Goal: Check status

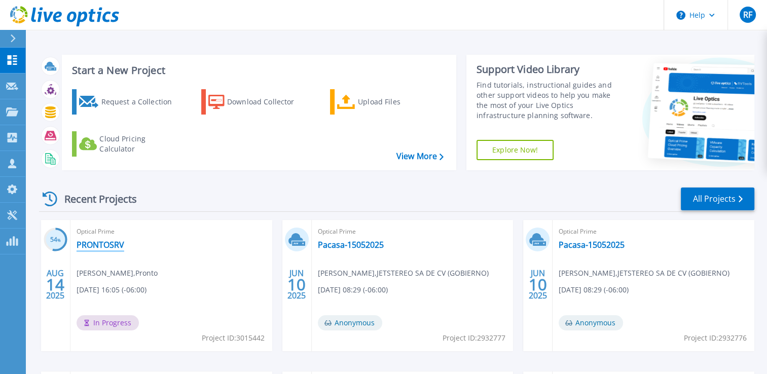
click at [100, 244] on link "PRONTOSRV" at bounding box center [101, 245] width 48 height 10
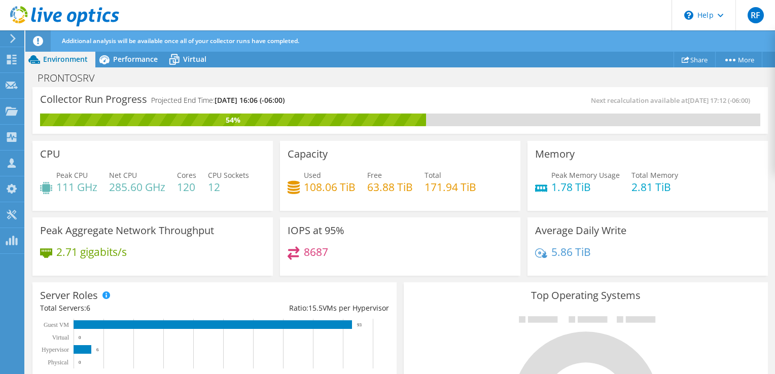
drag, startPoint x: 405, startPoint y: 294, endPoint x: 272, endPoint y: 141, distance: 201.9
click at [272, 141] on div "CPU Peak CPU 111 GHz Net CPU 285.60 GHz Cores 120 CPU Sockets 12" at bounding box center [152, 174] width 247 height 74
